Goal: Information Seeking & Learning: Learn about a topic

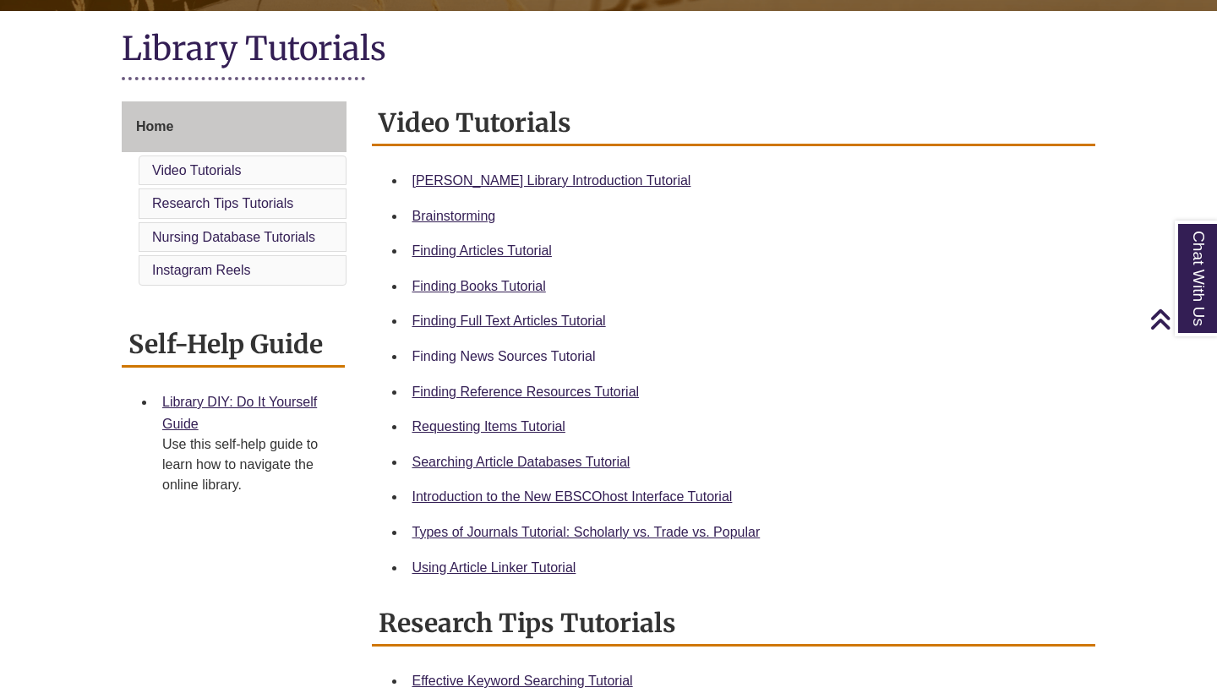
scroll to position [371, 0]
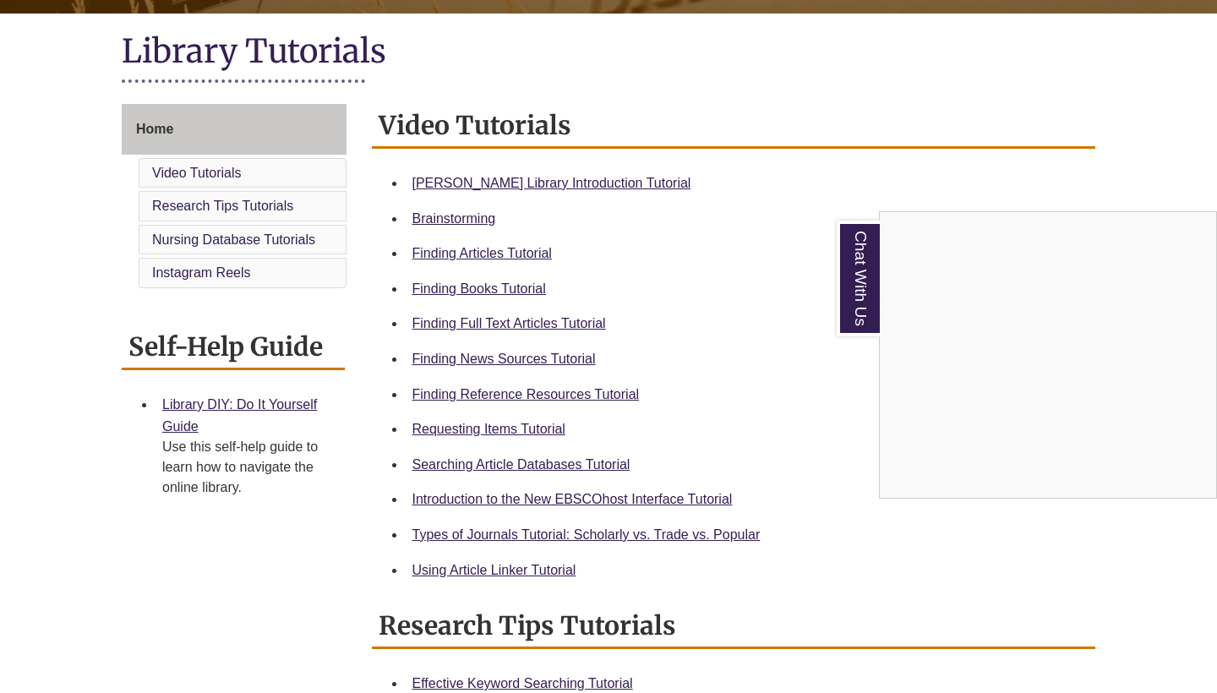
click at [526, 181] on div "Chat With Us" at bounding box center [608, 346] width 1217 height 693
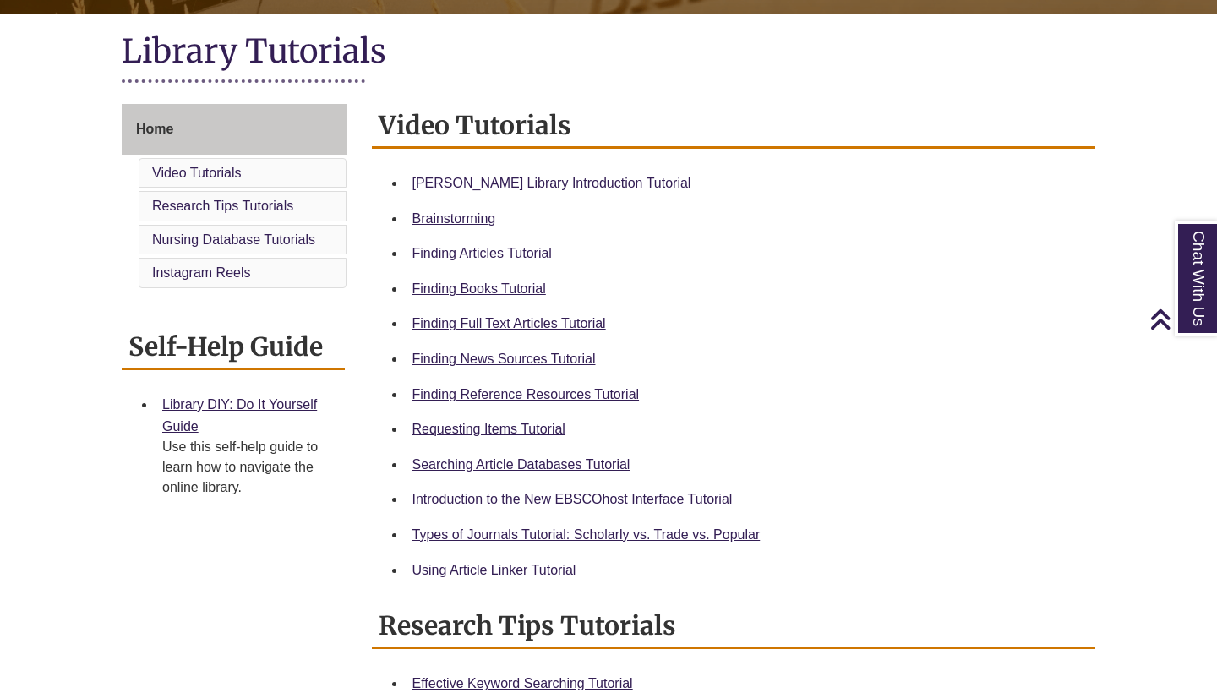
click at [522, 180] on link "[PERSON_NAME] Library Introduction Tutorial" at bounding box center [551, 183] width 279 height 14
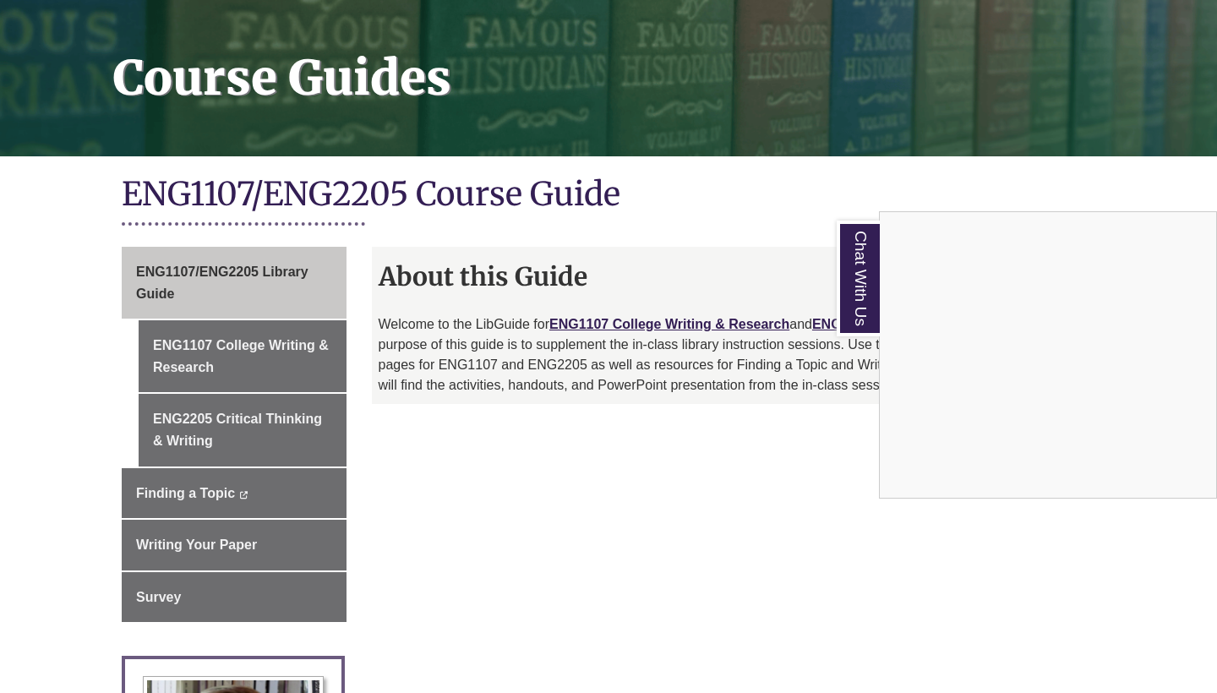
scroll to position [231, 0]
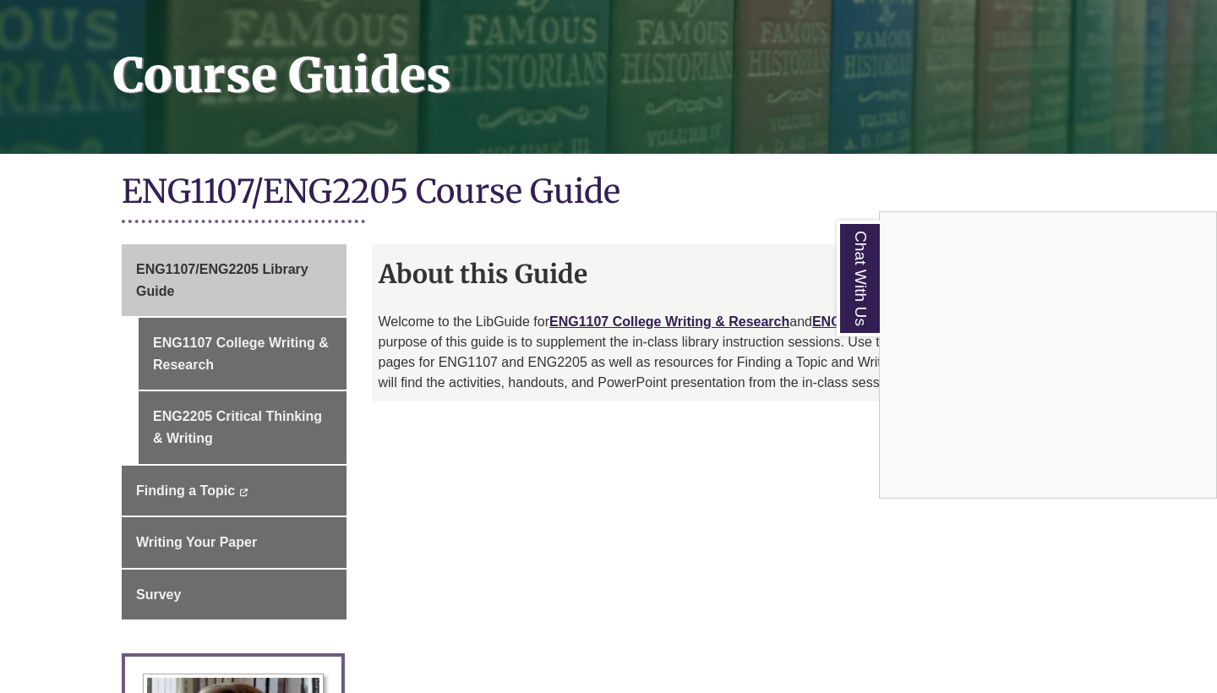
click at [223, 348] on div "Chat With Us" at bounding box center [608, 346] width 1217 height 693
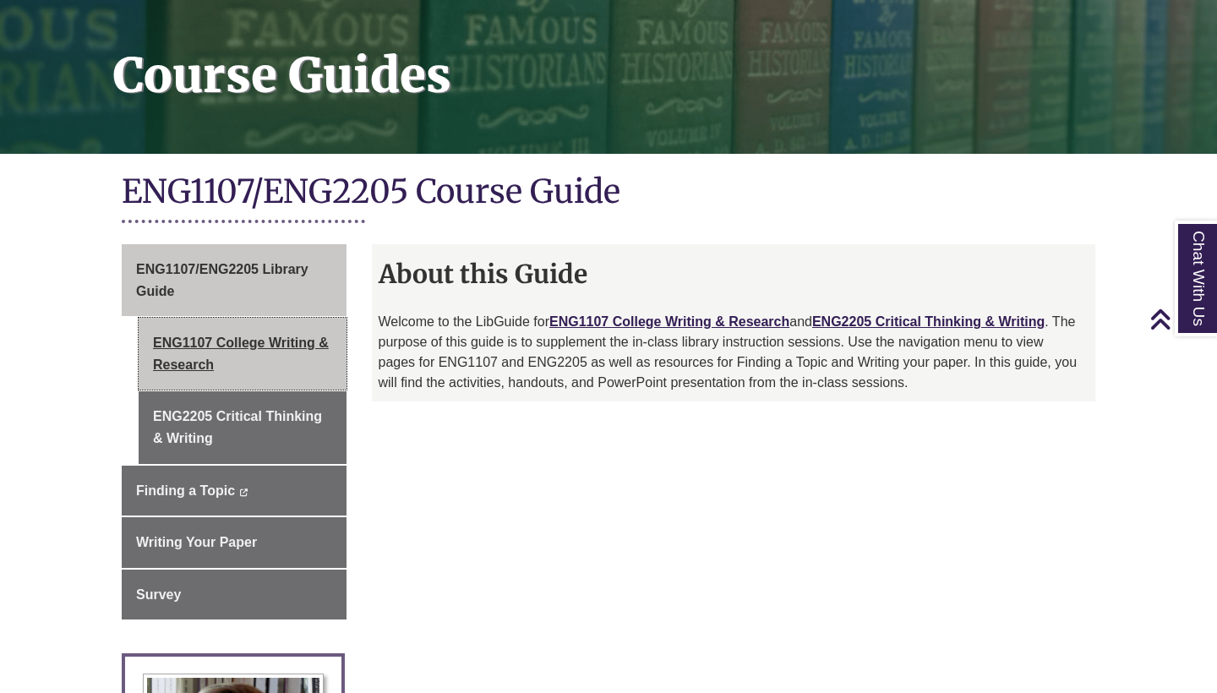
click at [222, 342] on link "ENG1107 College Writing & Research" at bounding box center [243, 354] width 208 height 72
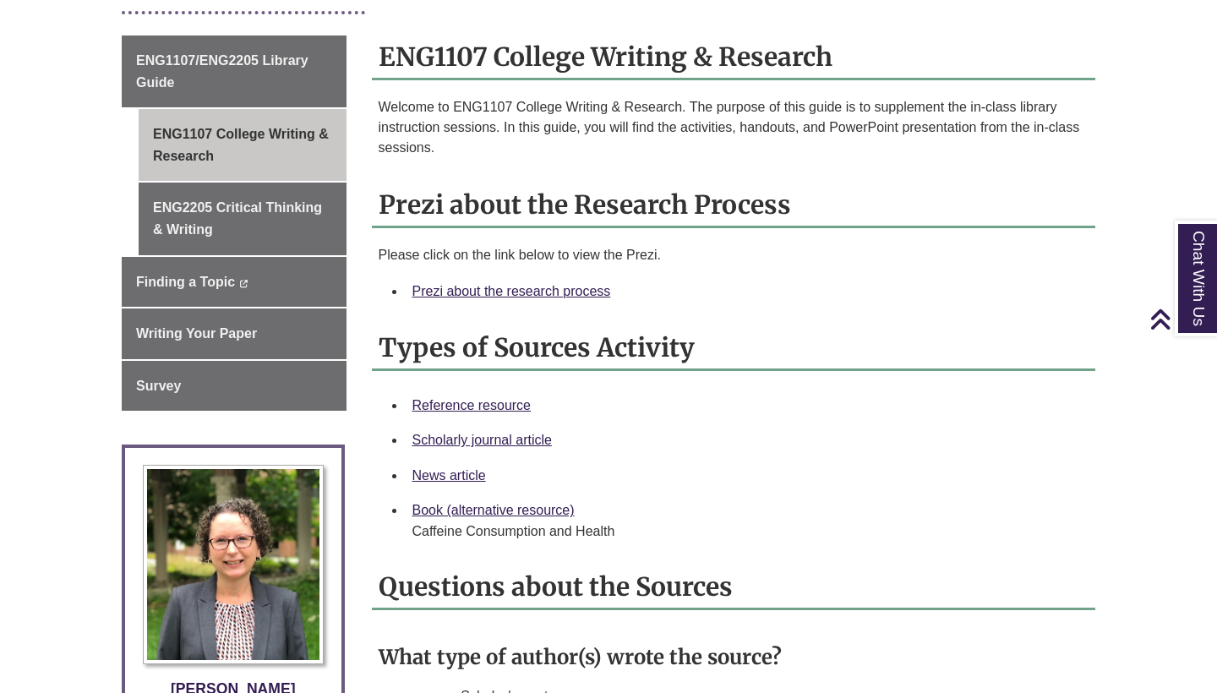
scroll to position [456, 0]
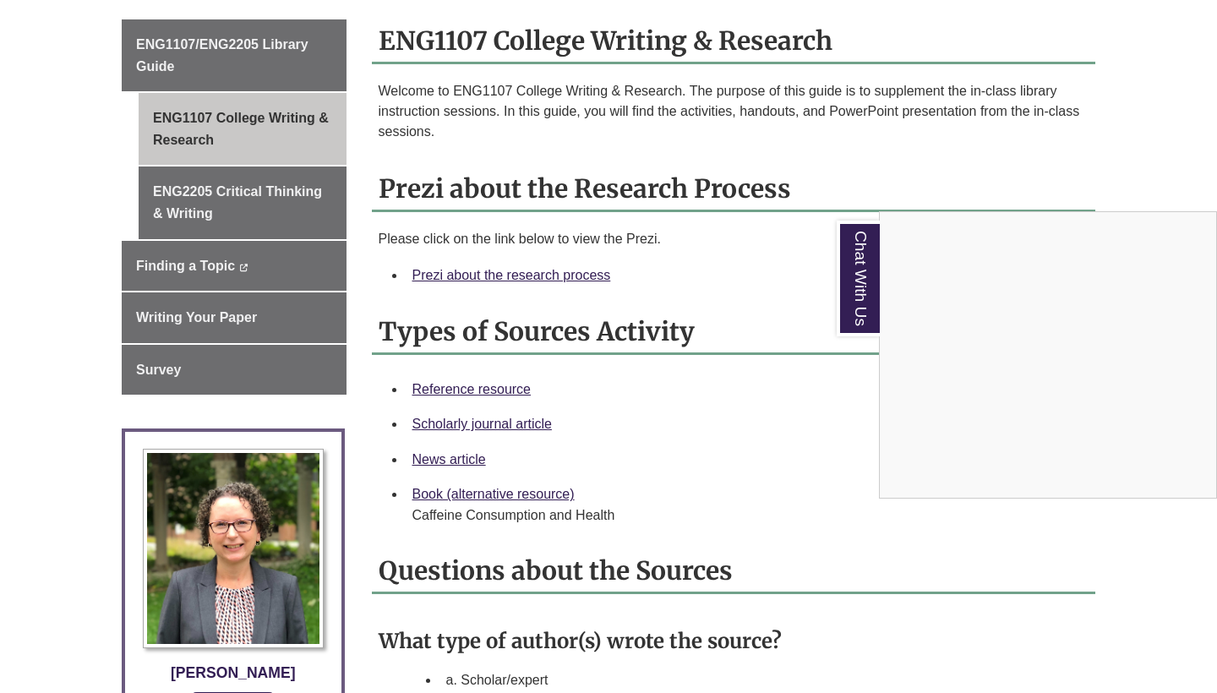
click at [565, 275] on div "Chat With Us" at bounding box center [608, 346] width 1217 height 693
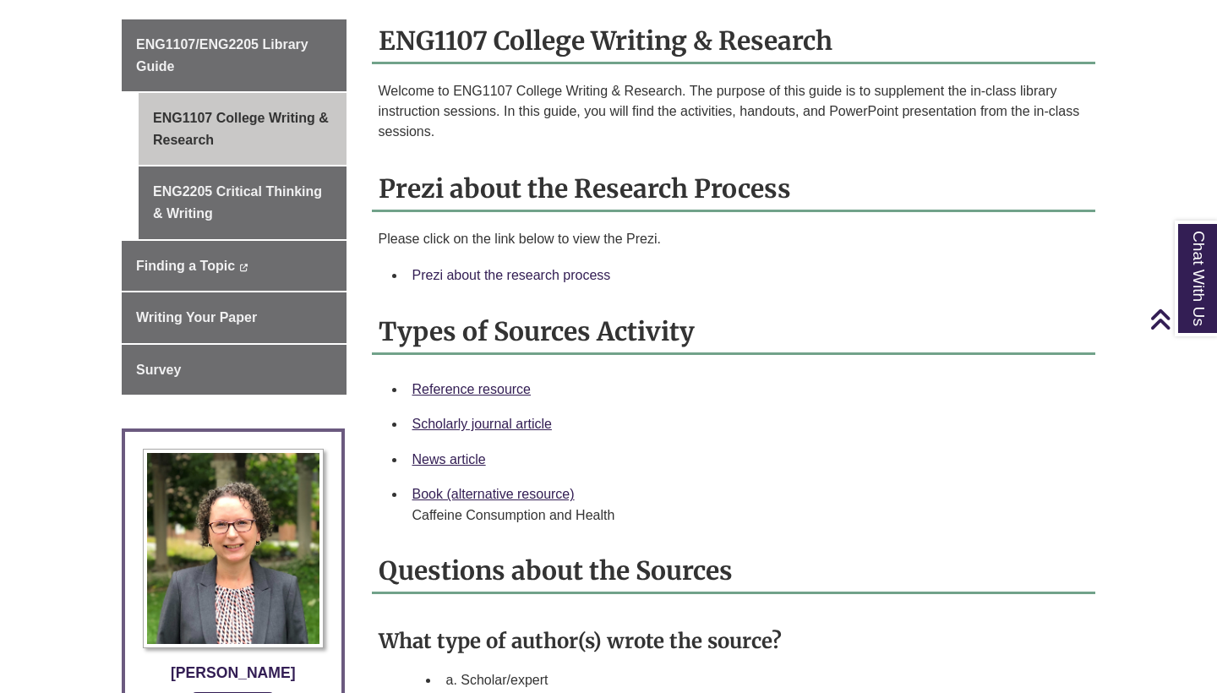
click at [547, 273] on link "Prezi about the research process" at bounding box center [511, 275] width 199 height 14
